Goal: Task Accomplishment & Management: Complete application form

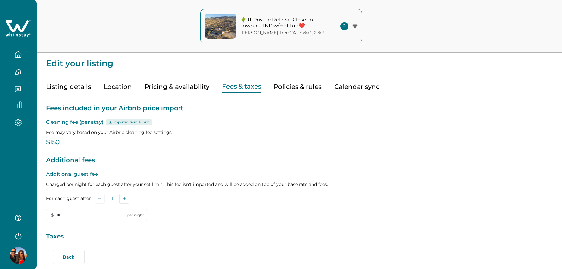
type input "*"
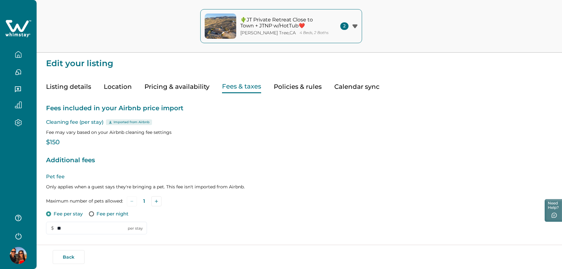
click at [124, 124] on p "Imported from Airbnb" at bounding box center [131, 122] width 36 height 5
click at [119, 130] on p "Fee may vary based on your Airbnb cleaning fee settings" at bounding box center [299, 132] width 506 height 6
click at [56, 143] on p "$150" at bounding box center [299, 142] width 506 height 6
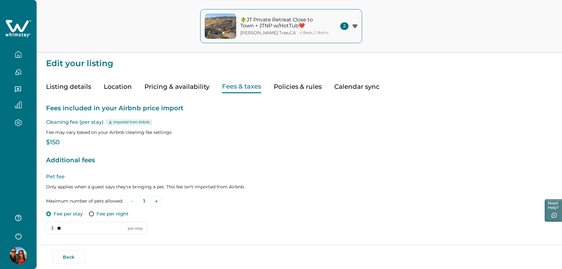
click at [117, 124] on p "Imported from Airbnb" at bounding box center [131, 122] width 36 height 5
click at [109, 122] on icon at bounding box center [110, 122] width 4 height 3
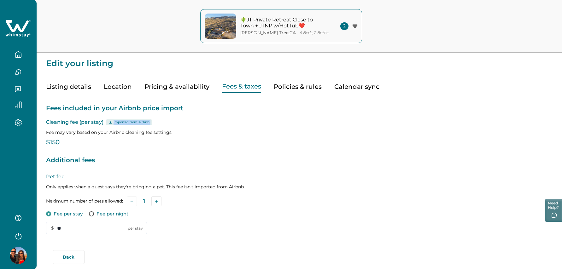
click at [109, 122] on icon at bounding box center [110, 122] width 4 height 3
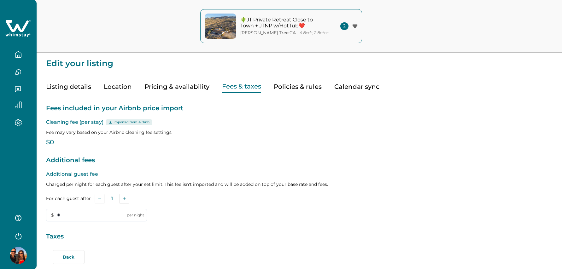
type input "*"
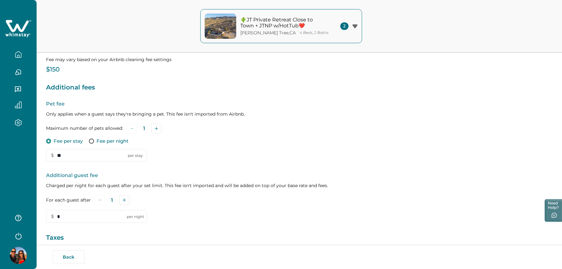
scroll to position [96, 0]
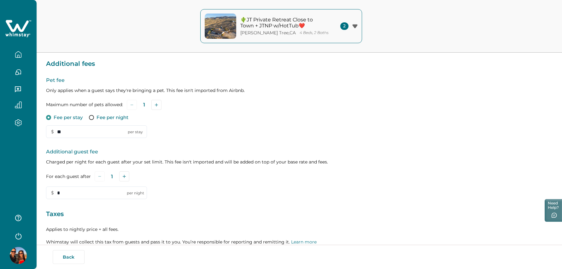
click at [20, 217] on icon "button" at bounding box center [18, 218] width 6 height 6
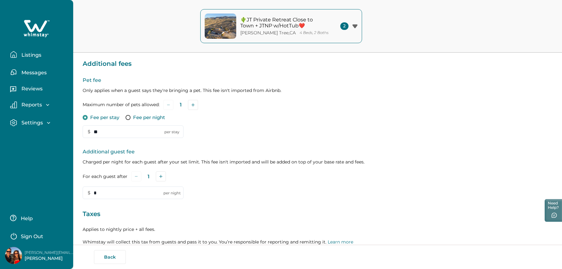
click at [27, 219] on p "Help" at bounding box center [26, 219] width 14 height 6
